Goal: Understand process/instructions

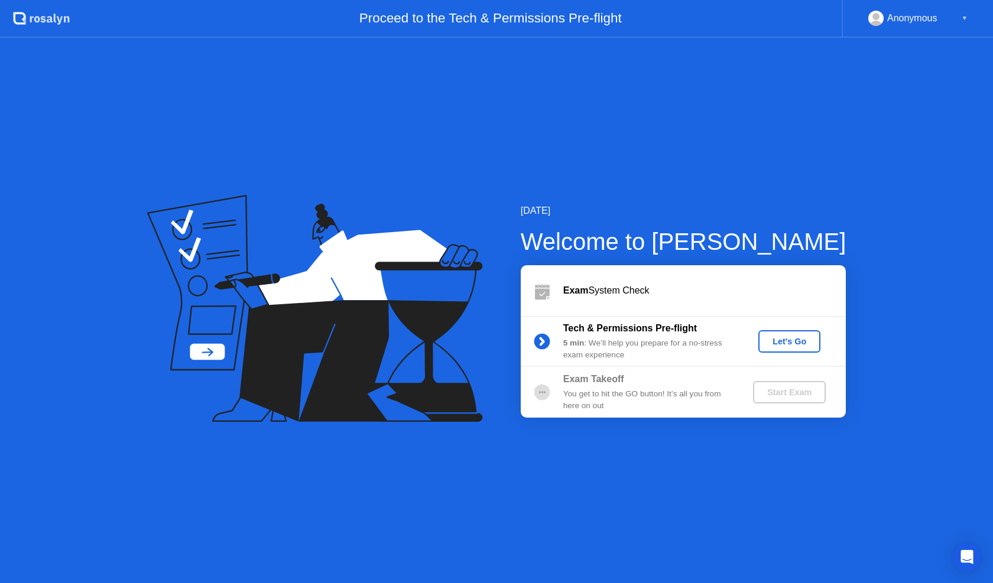
click at [789, 346] on div "Let's Go" at bounding box center [789, 341] width 53 height 9
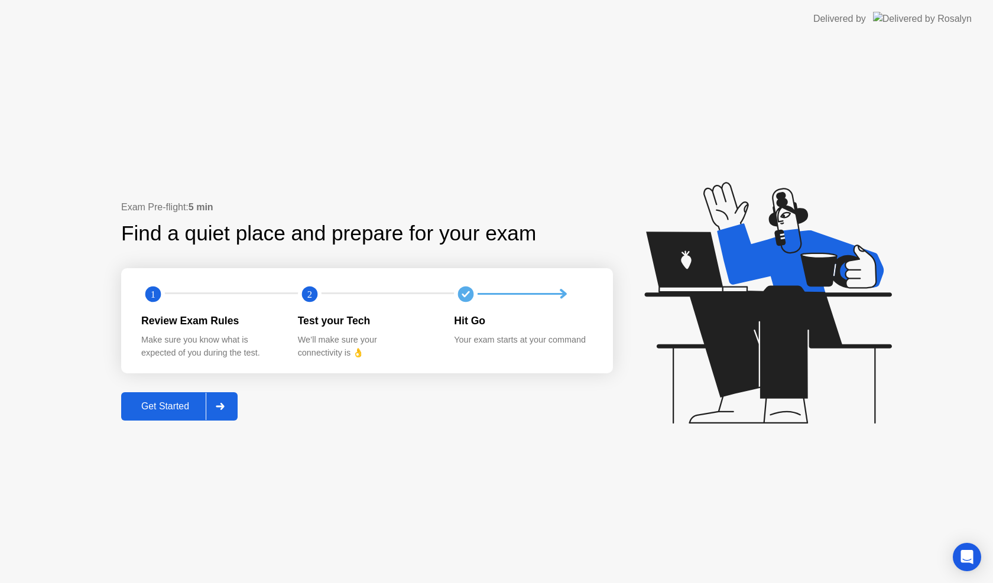
click at [174, 407] on div "Get Started" at bounding box center [165, 406] width 81 height 11
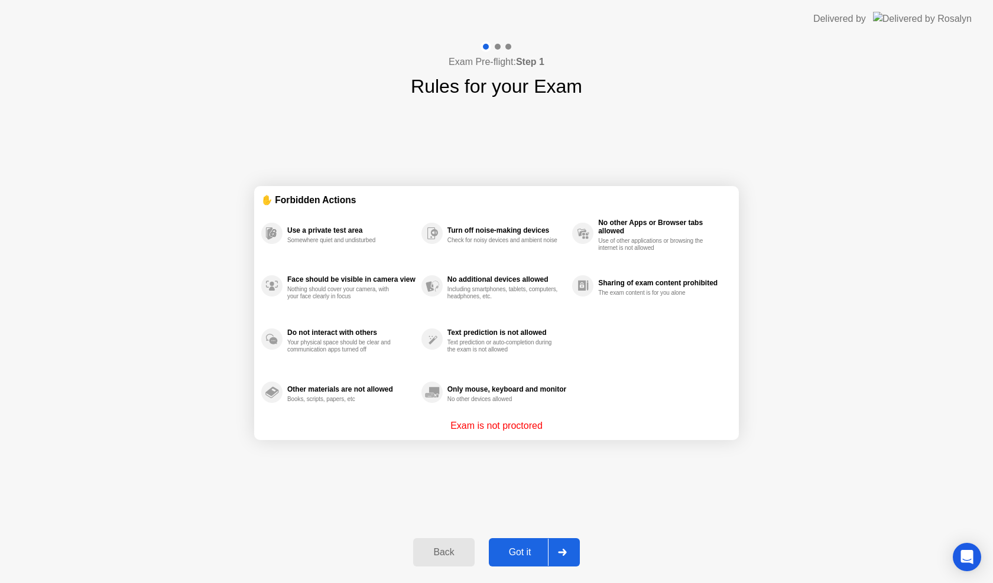
click at [518, 547] on div "Got it" at bounding box center [520, 552] width 56 height 11
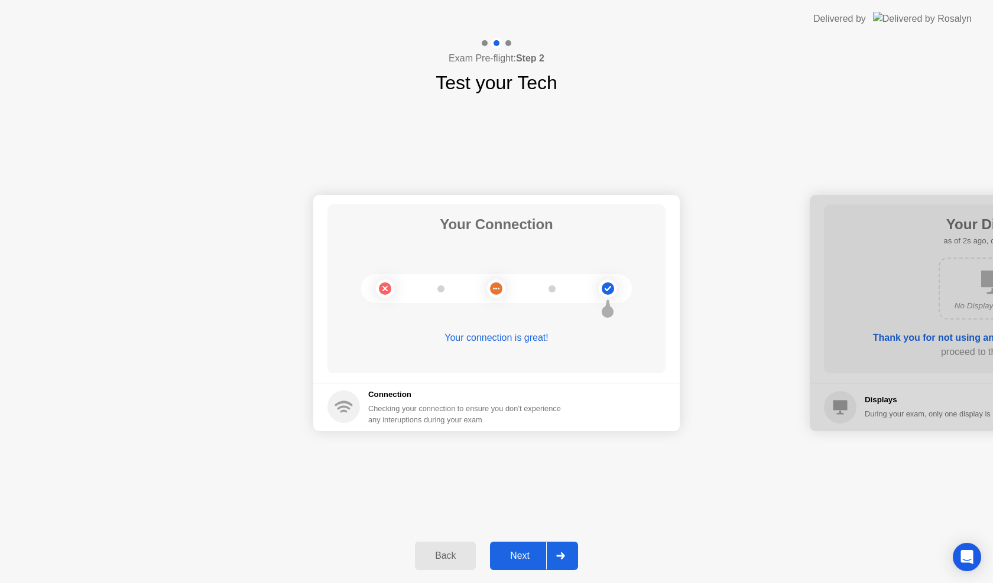
click at [511, 555] on div "Next" at bounding box center [520, 556] width 53 height 11
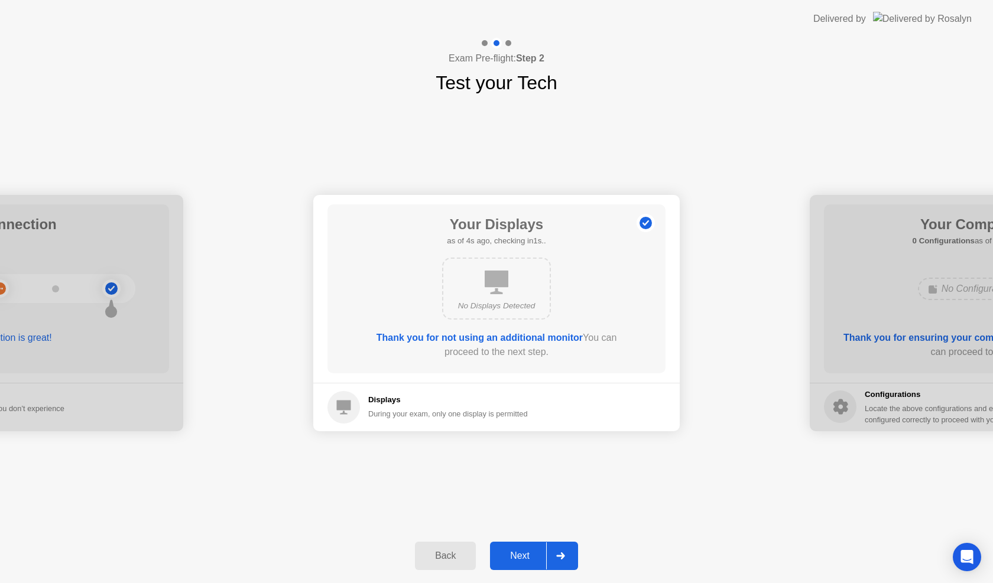
click at [513, 557] on div "Next" at bounding box center [520, 556] width 53 height 11
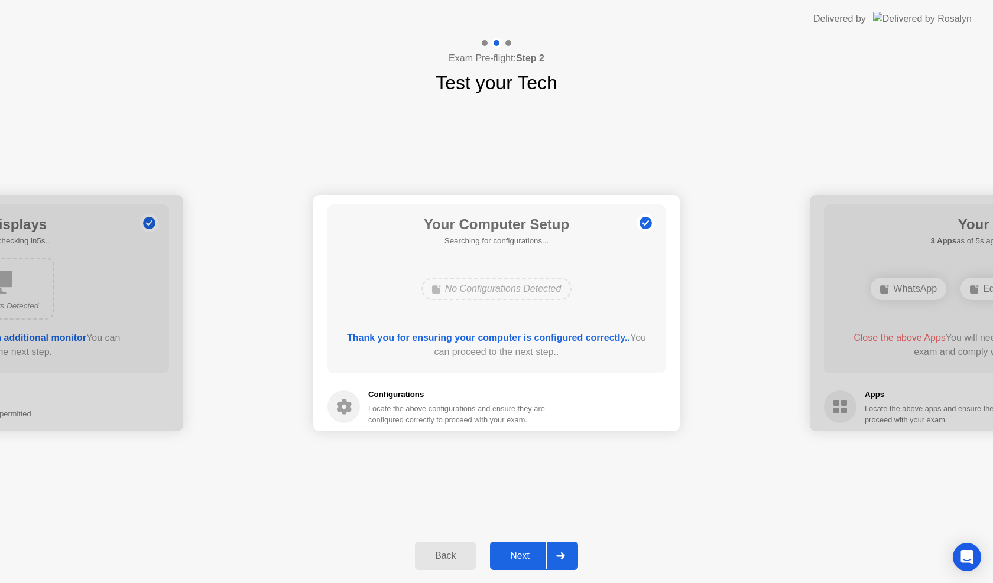
click at [526, 548] on button "Next" at bounding box center [534, 556] width 88 height 28
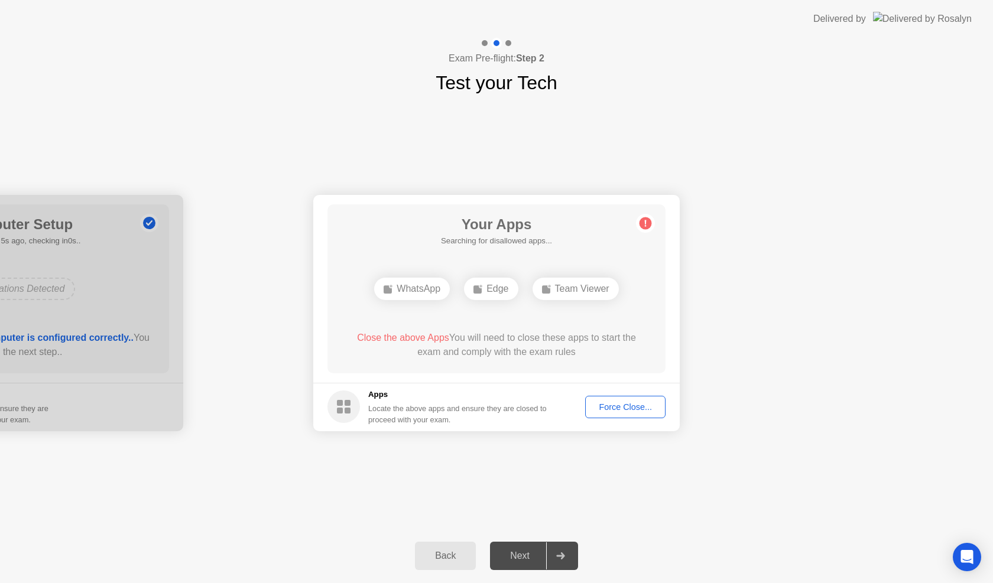
click at [630, 412] on div "Force Close..." at bounding box center [625, 407] width 72 height 9
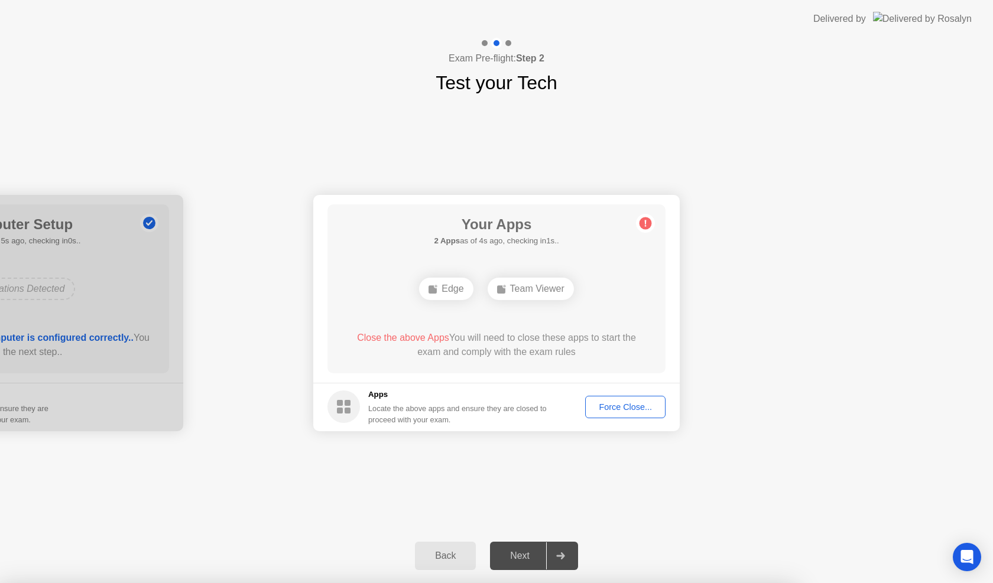
click at [742, 583] on div at bounding box center [496, 583] width 993 height 0
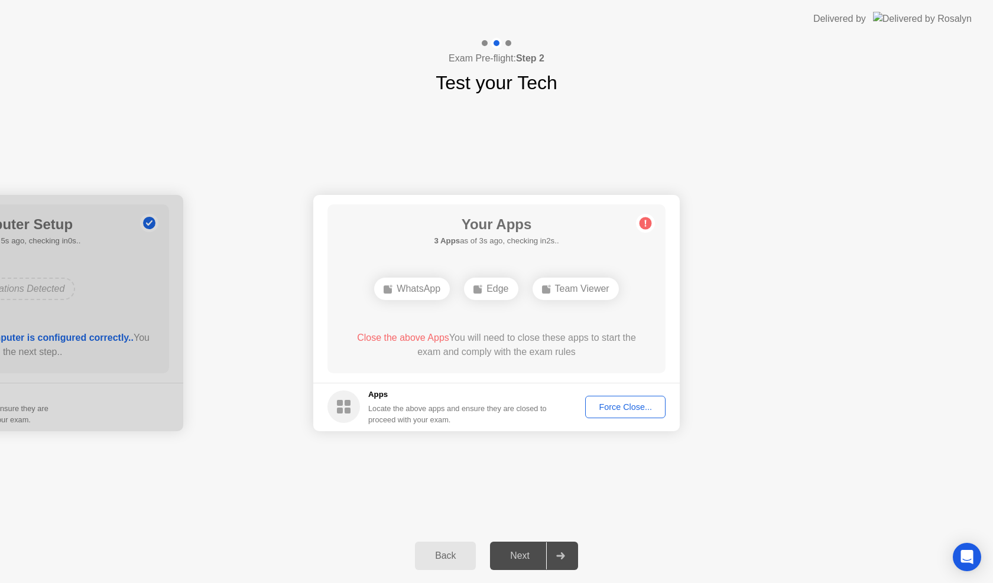
click at [618, 405] on div "Force Close..." at bounding box center [625, 407] width 72 height 9
click at [895, 583] on div at bounding box center [496, 583] width 993 height 0
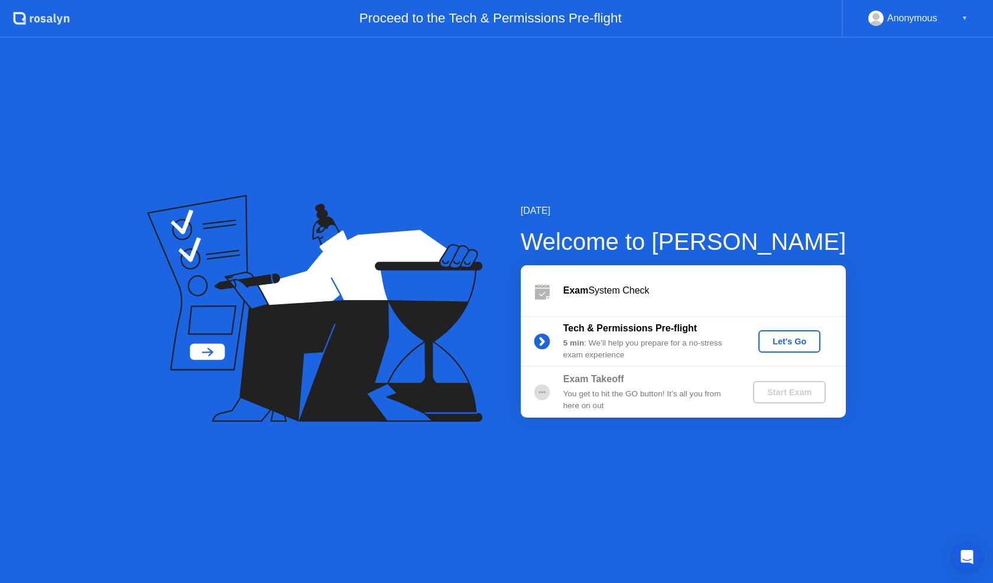
click at [773, 340] on div "Let's Go" at bounding box center [789, 341] width 53 height 9
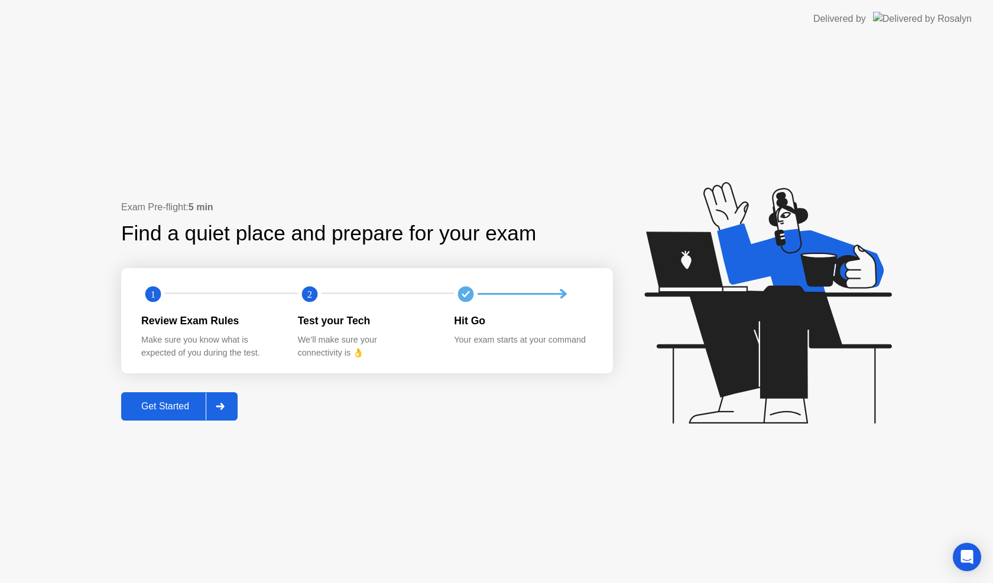
click at [157, 399] on button "Get Started" at bounding box center [179, 407] width 116 height 28
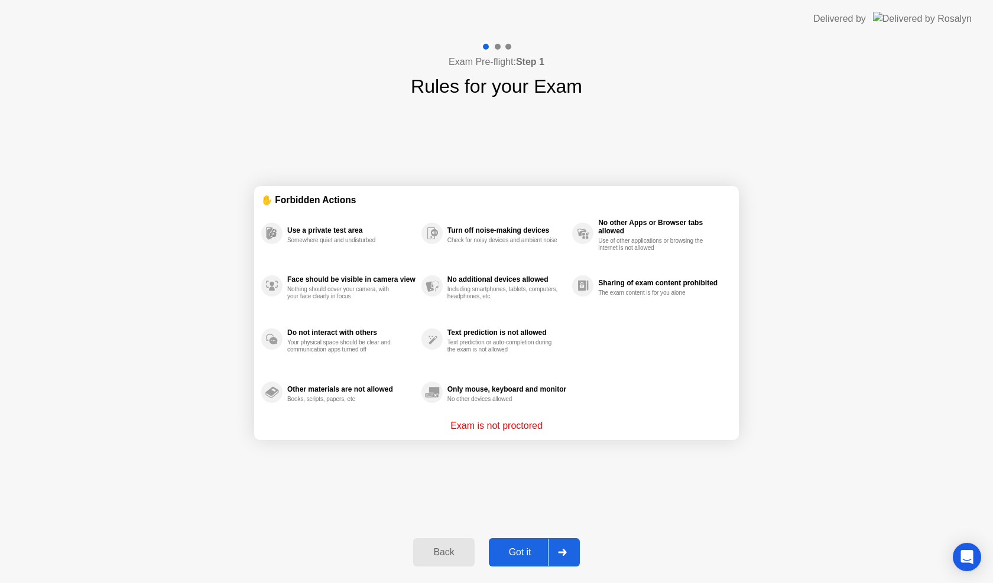
click at [523, 550] on div "Got it" at bounding box center [520, 552] width 56 height 11
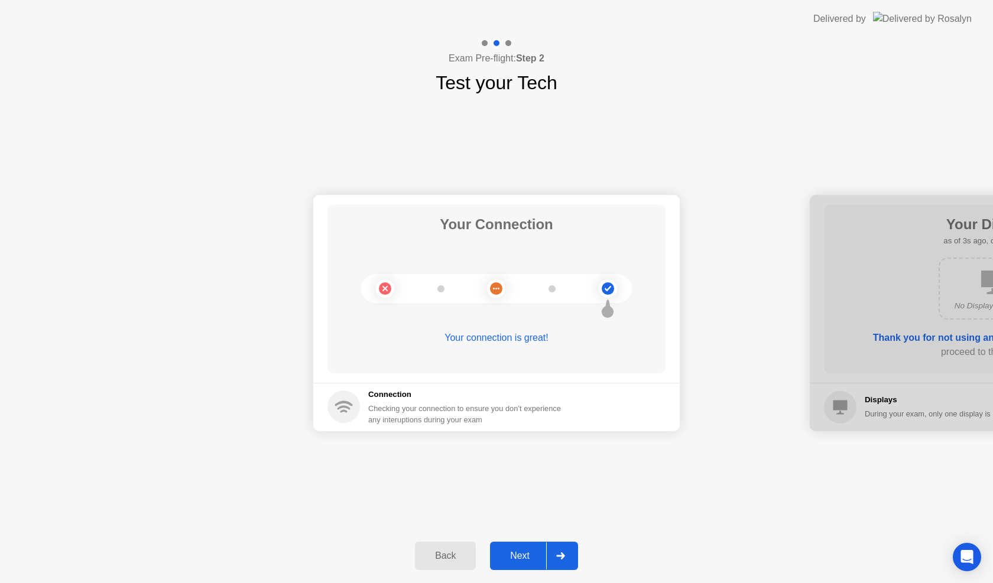
click at [508, 556] on div "Next" at bounding box center [520, 556] width 53 height 11
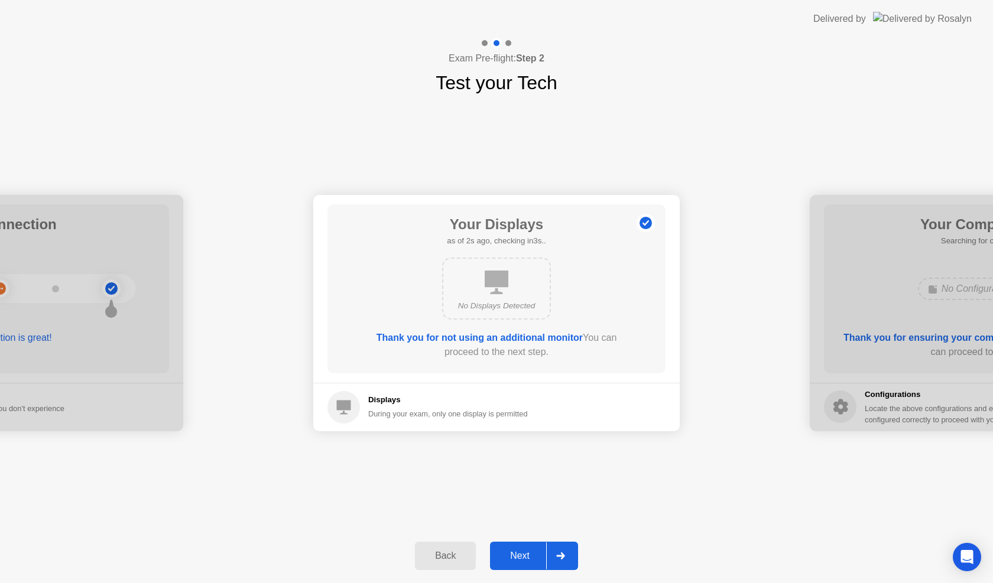
click at [508, 556] on div "Next" at bounding box center [520, 556] width 53 height 11
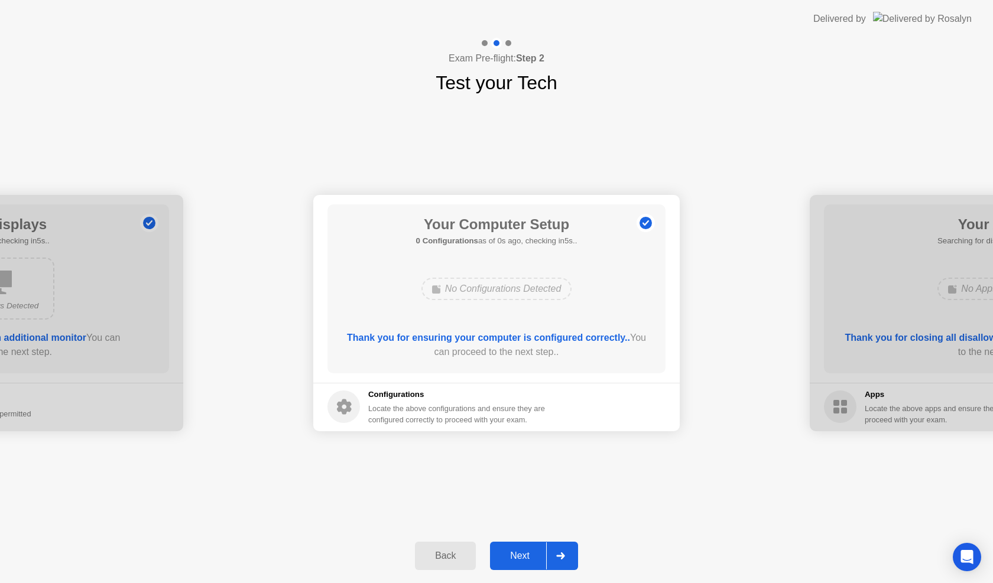
click at [508, 556] on div "Next" at bounding box center [520, 556] width 53 height 11
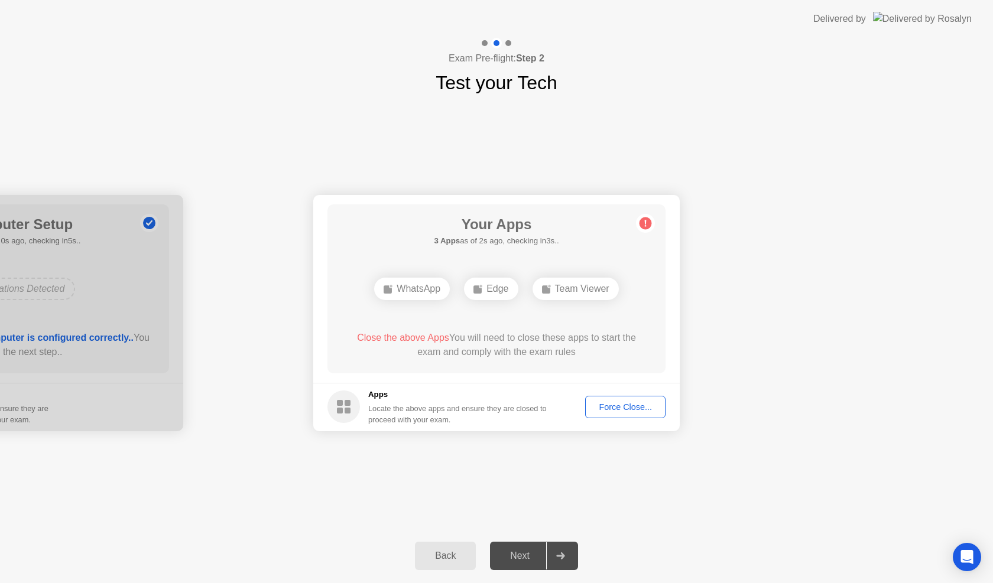
click at [622, 408] on div "Force Close..." at bounding box center [625, 407] width 72 height 9
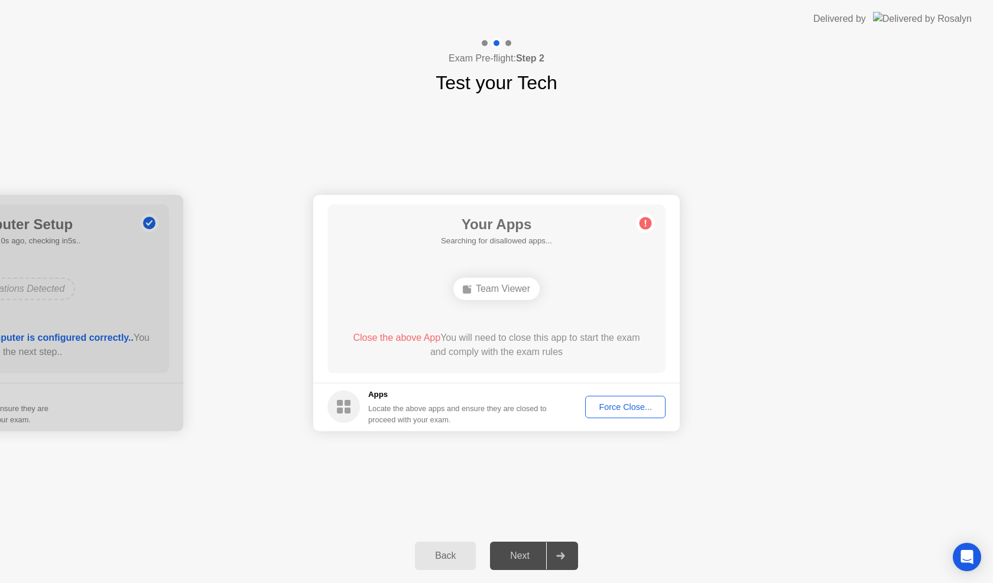
click at [596, 403] on div "Force Close..." at bounding box center [625, 407] width 72 height 9
click at [617, 404] on div "Force Close..." at bounding box center [625, 407] width 72 height 9
